Goal: Task Accomplishment & Management: Use online tool/utility

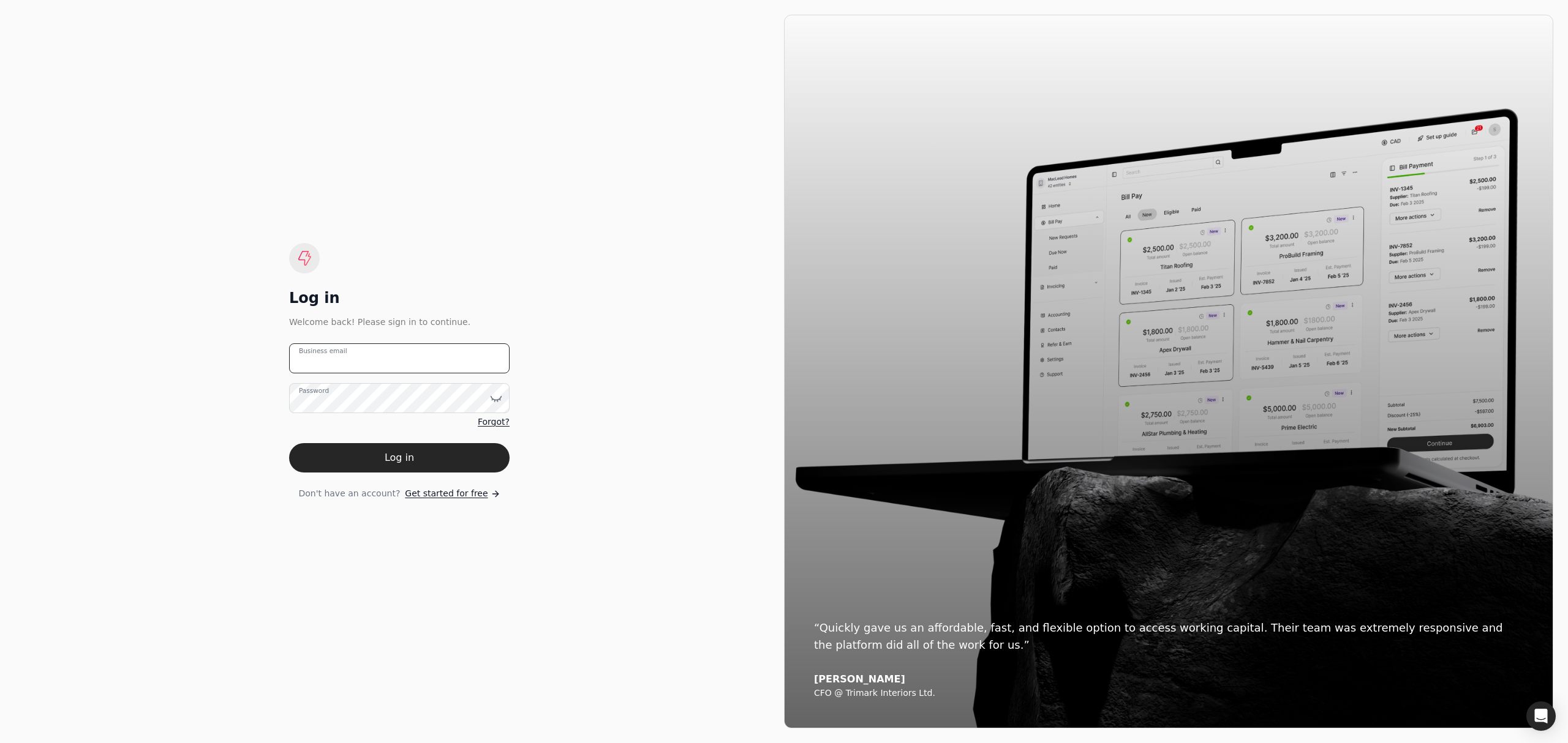
click at [392, 365] on email "Business email" at bounding box center [399, 359] width 220 height 30
type email "[EMAIL_ADDRESS][DOMAIN_NAME]"
click at [289, 443] on button "Log in" at bounding box center [399, 457] width 220 height 29
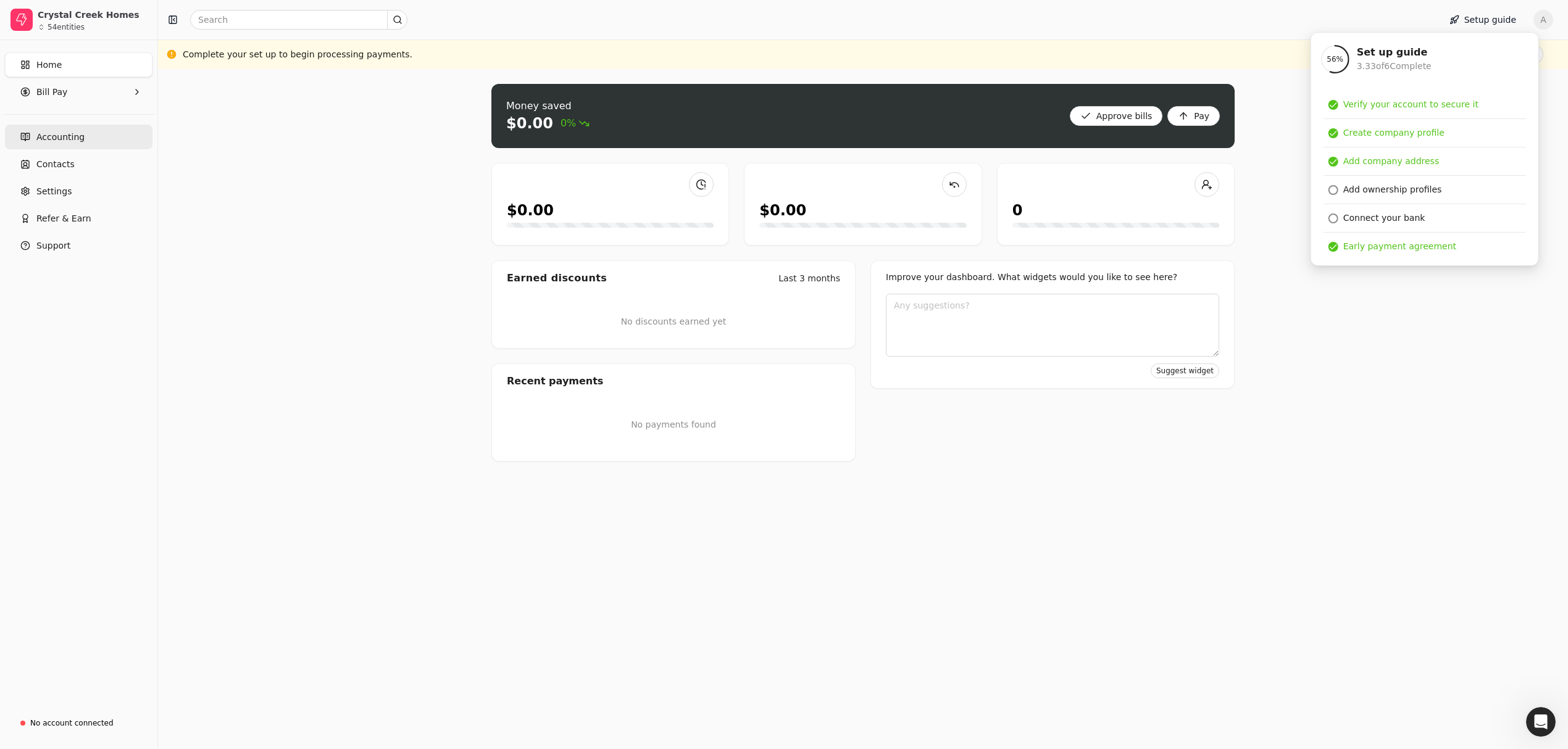
click at [77, 137] on span "Accounting" at bounding box center [60, 137] width 48 height 13
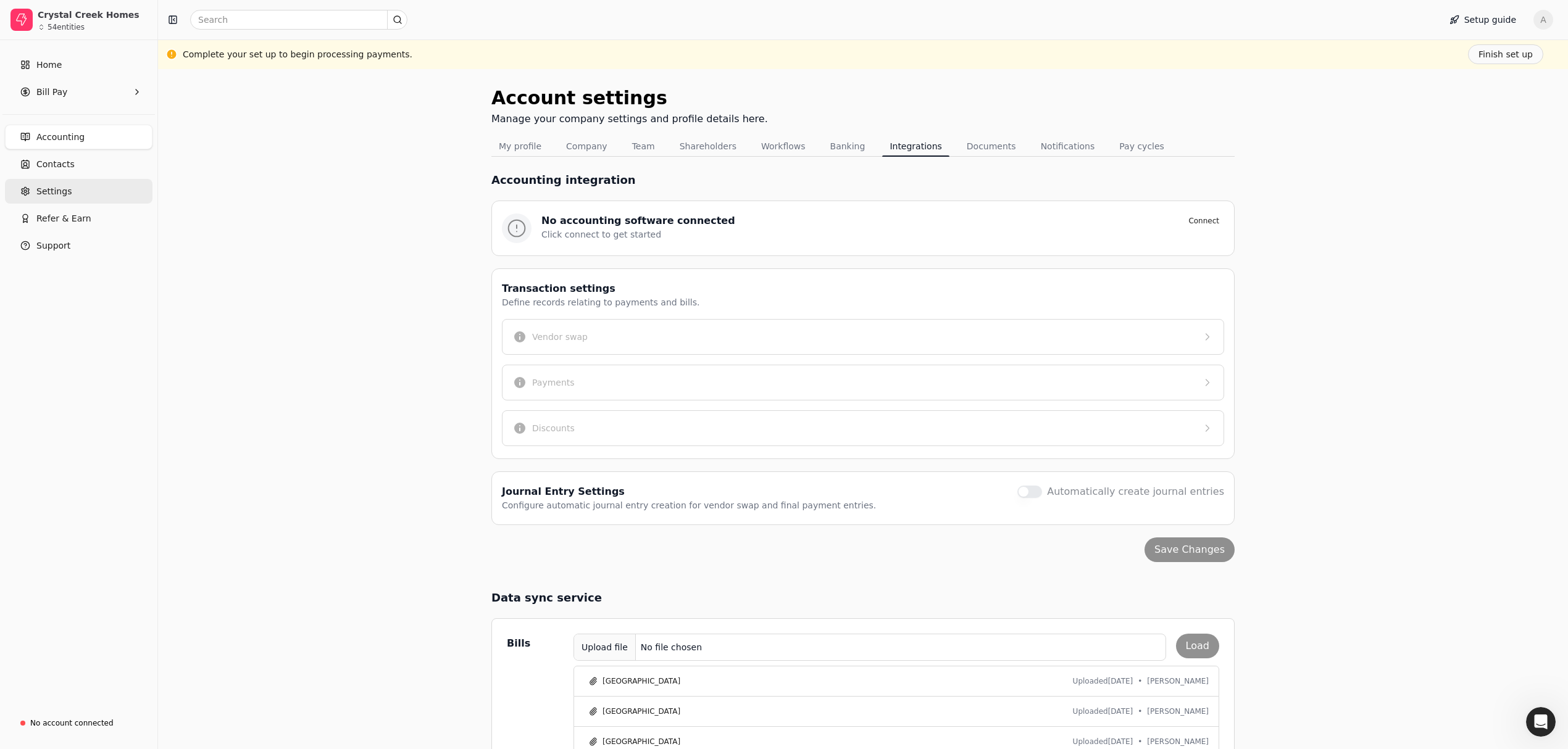
click at [62, 191] on span "Settings" at bounding box center [54, 191] width 35 height 13
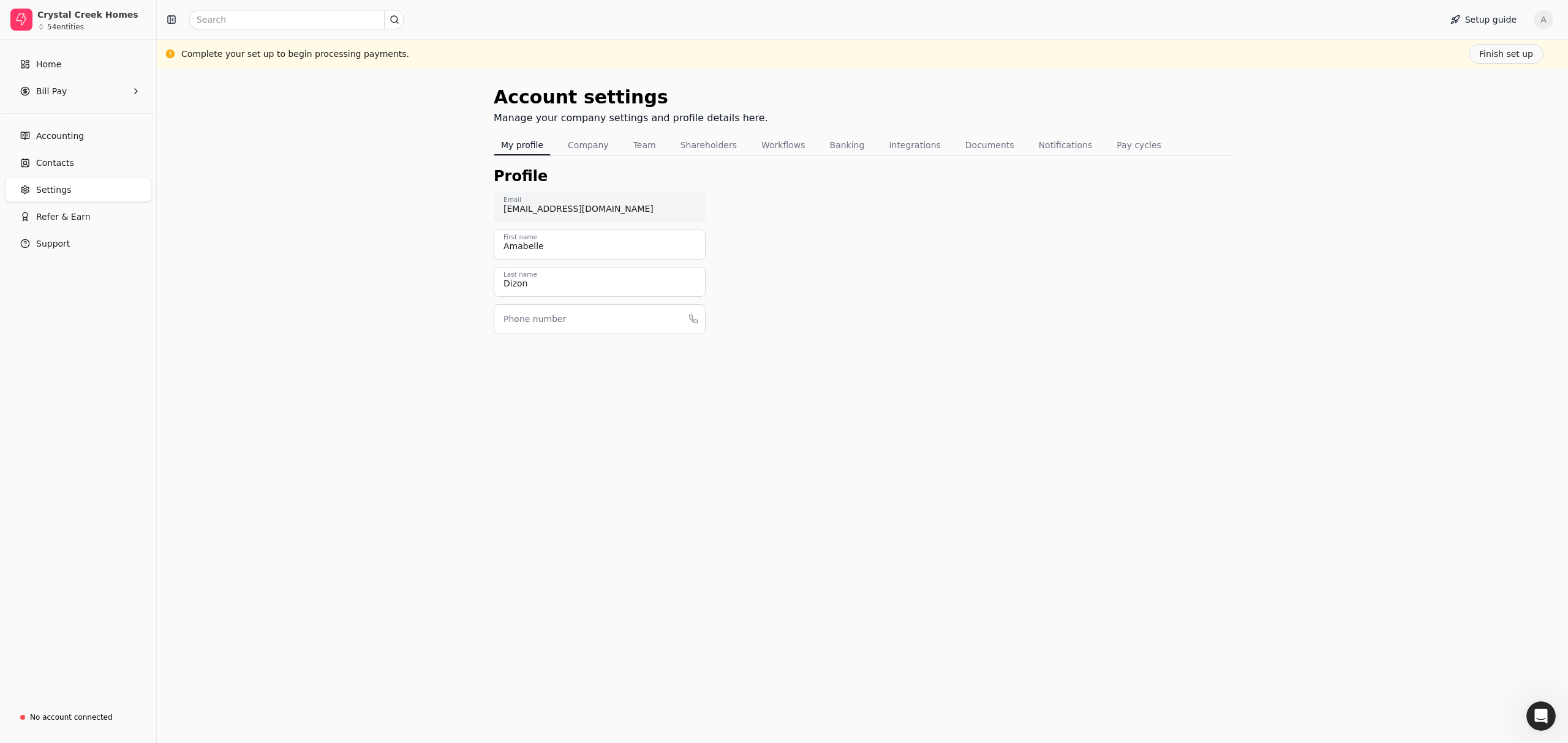
click at [38, 190] on span "Settings" at bounding box center [53, 190] width 35 height 13
click at [43, 137] on span "Accounting" at bounding box center [59, 136] width 47 height 13
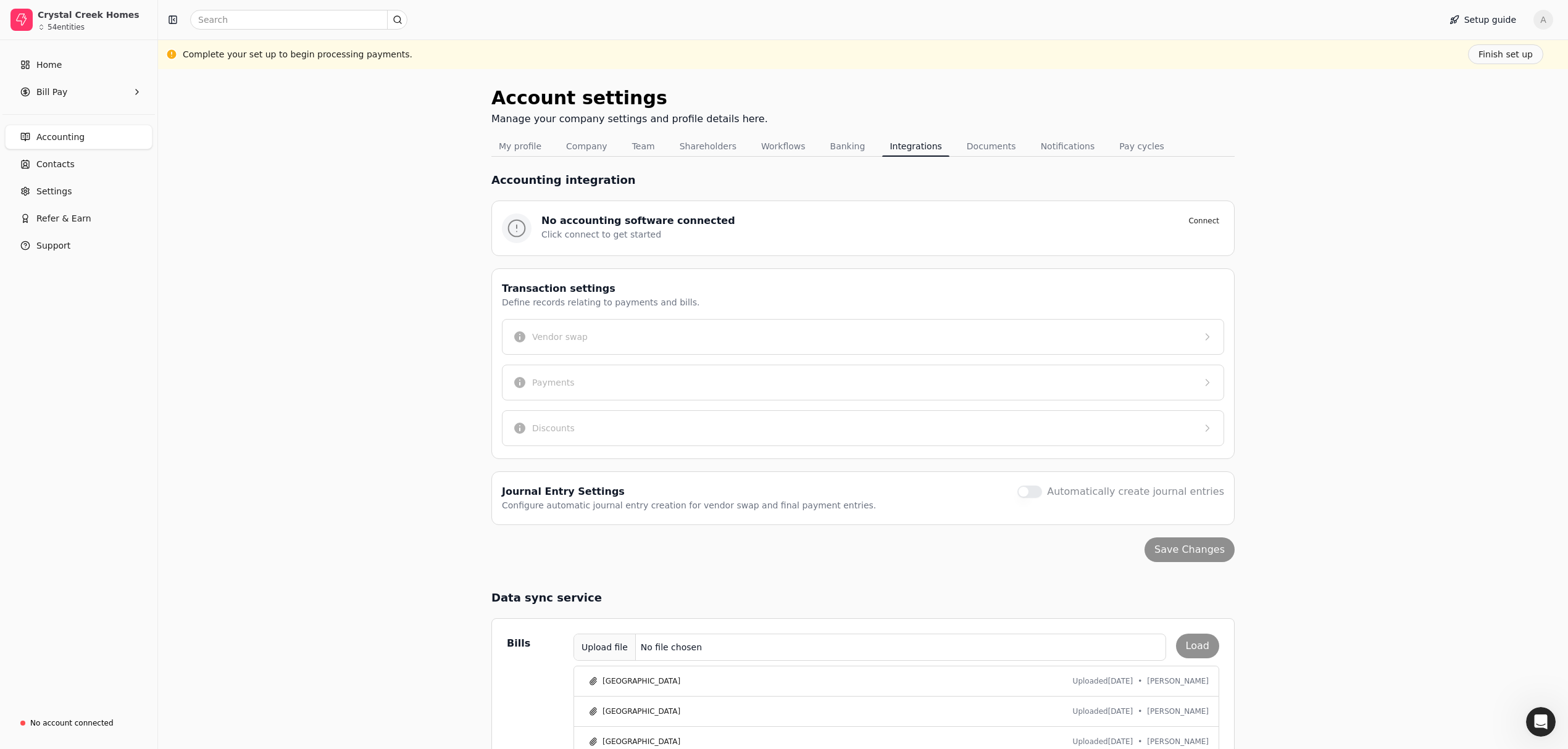
click at [1190, 652] on div "Upload file No file chosen Load" at bounding box center [895, 647] width 645 height 27
click at [606, 650] on div "Upload file" at bounding box center [604, 647] width 61 height 28
click at [1201, 659] on button "Load" at bounding box center [1197, 646] width 43 height 25
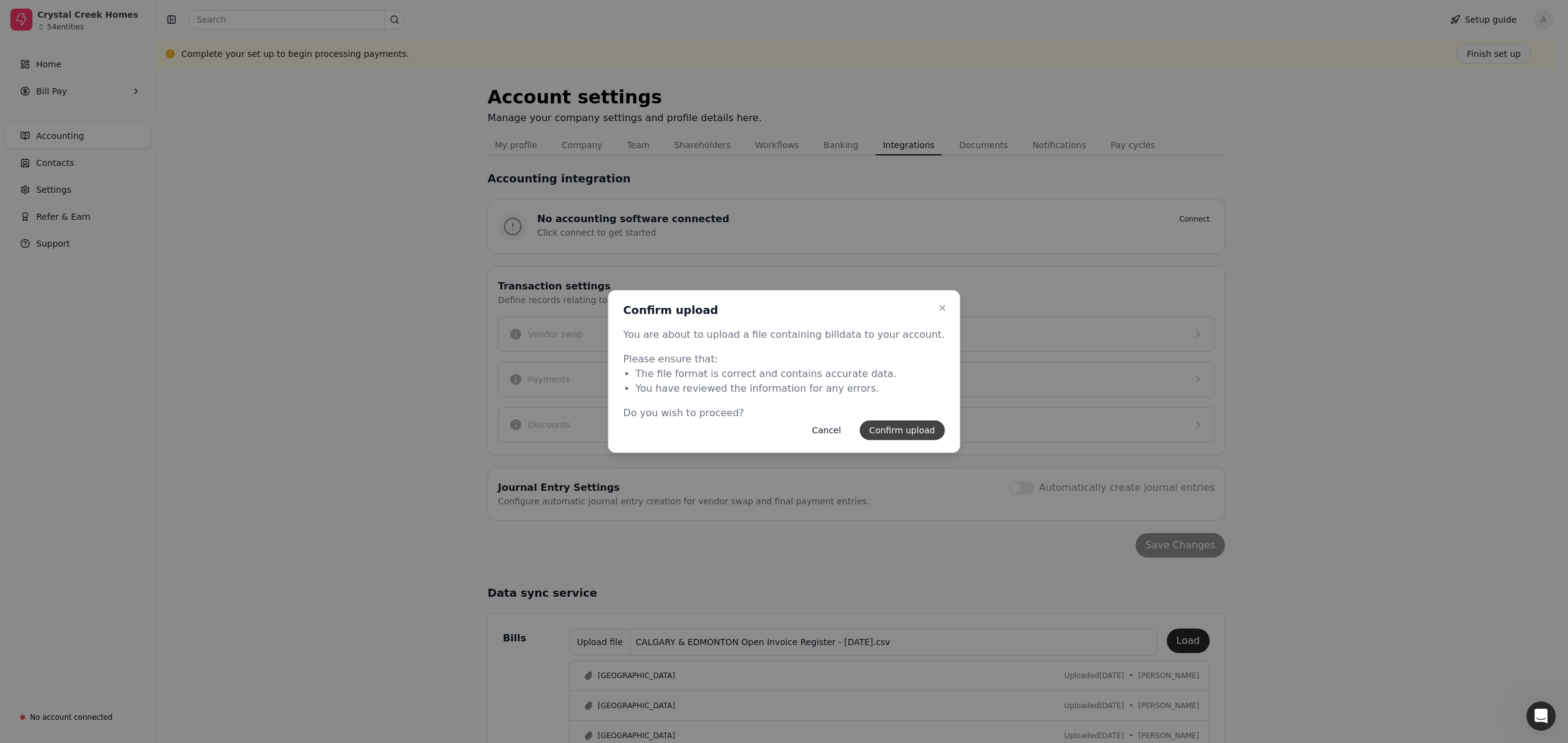
click at [895, 435] on button "Confirm upload" at bounding box center [901, 430] width 85 height 20
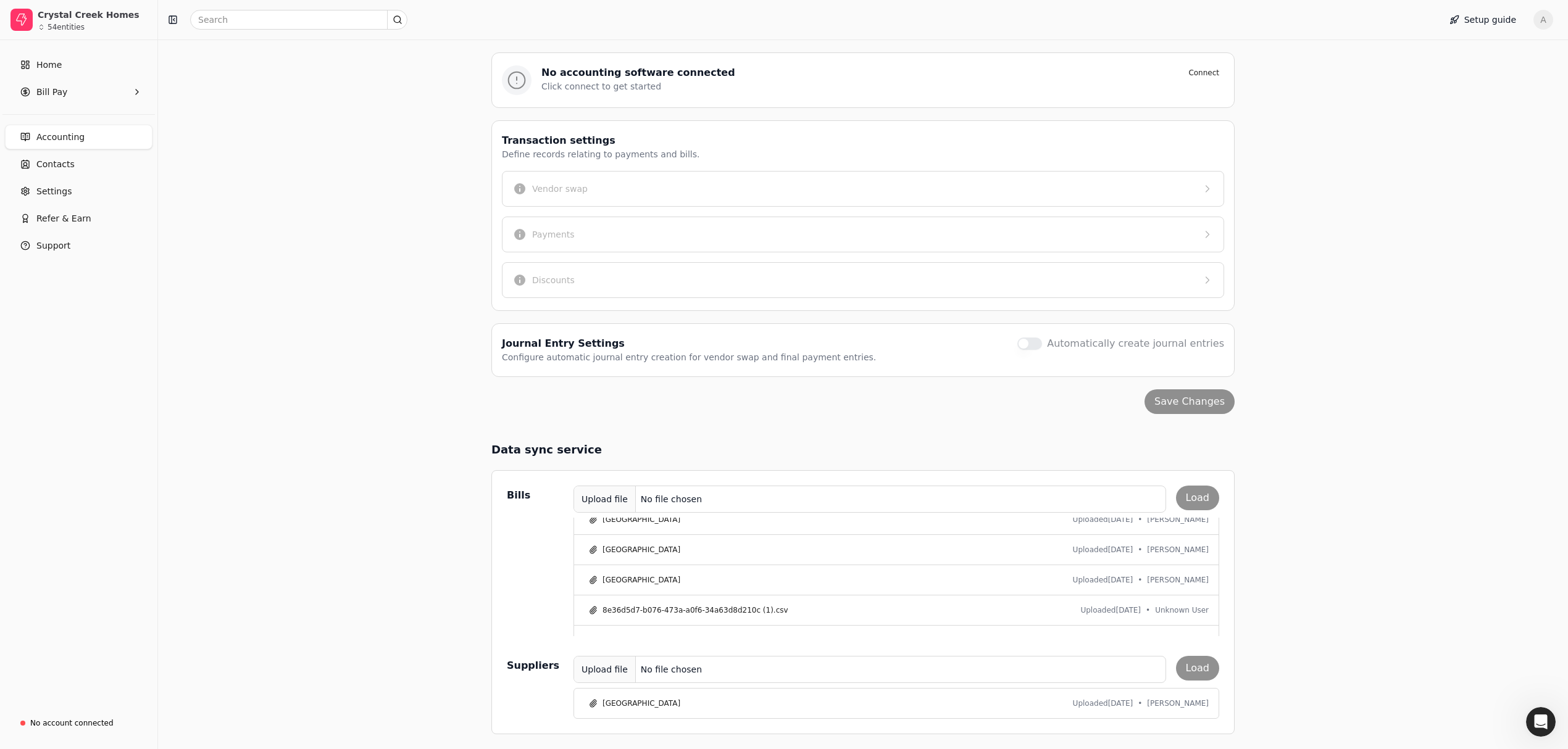
scroll to position [1770, 0]
